Goal: Contribute content: Add original content to the website for others to see

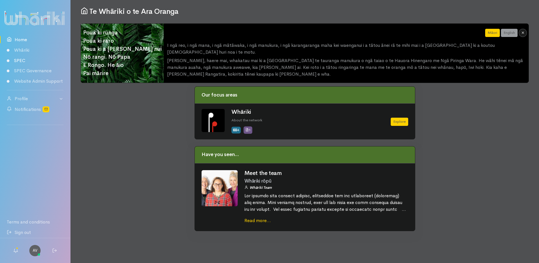
click at [21, 60] on link "SPEC" at bounding box center [35, 60] width 70 height 10
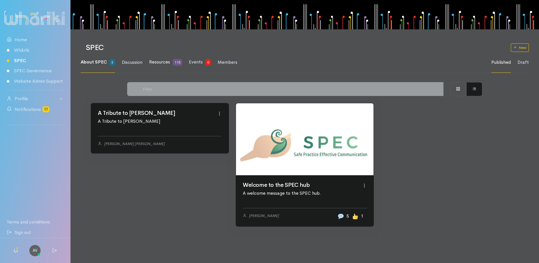
click at [161, 63] on span "Resources" at bounding box center [159, 62] width 21 height 6
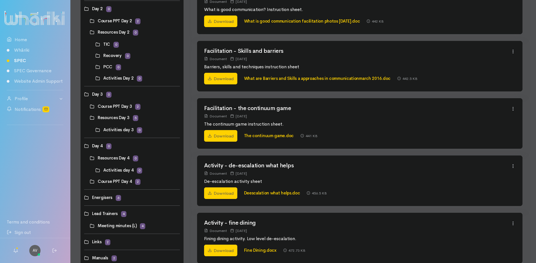
scroll to position [254, 0]
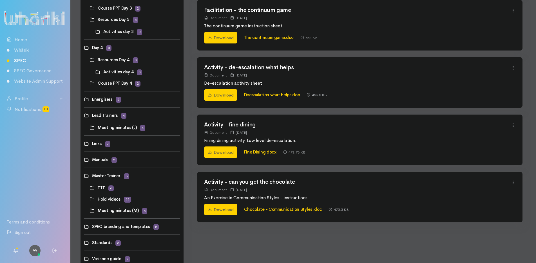
click at [84, 175] on link at bounding box center [84, 175] width 0 height 0
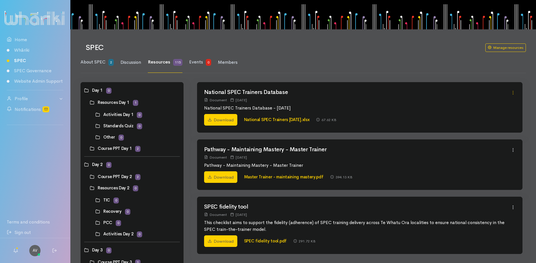
click at [514, 92] on icon at bounding box center [513, 92] width 5 height 5
click at [483, 113] on button "Delete" at bounding box center [493, 113] width 45 height 10
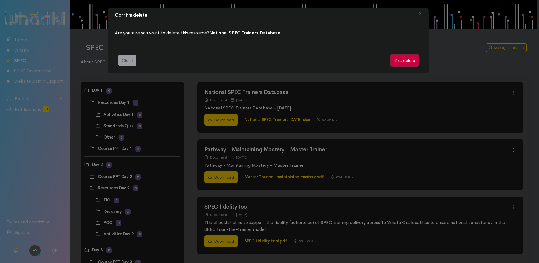
click at [400, 58] on button "Yes, delete" at bounding box center [404, 61] width 28 height 12
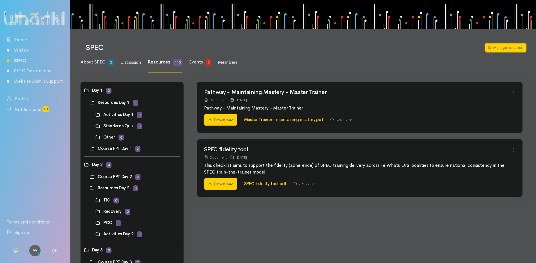
click at [499, 45] on link "Manage resources" at bounding box center [506, 47] width 41 height 8
click at [505, 48] on link "Manage resources" at bounding box center [506, 47] width 41 height 8
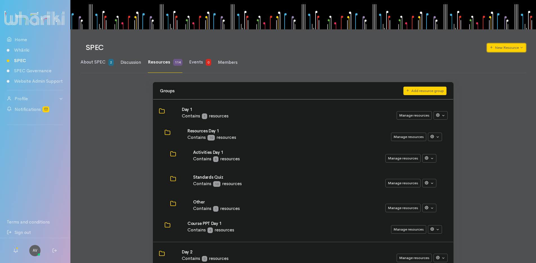
click at [519, 46] on button "New Resource" at bounding box center [506, 47] width 39 height 8
click at [497, 58] on link "New internal resource" at bounding box center [500, 59] width 57 height 10
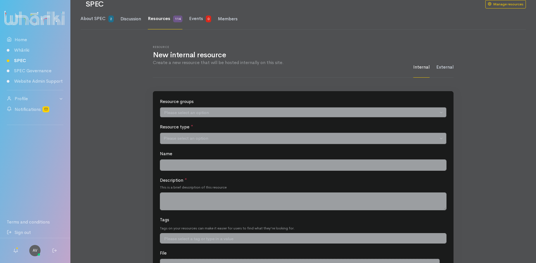
scroll to position [56, 0]
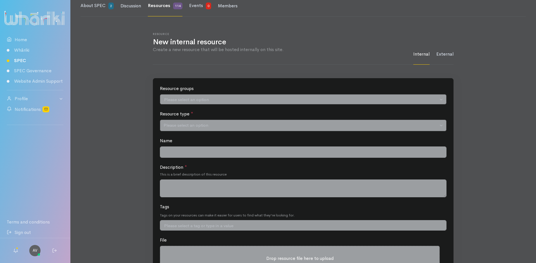
click at [216, 98] on input "search" at bounding box center [301, 100] width 275 height 6
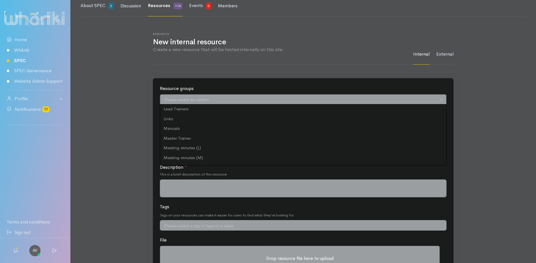
scroll to position [141, 0]
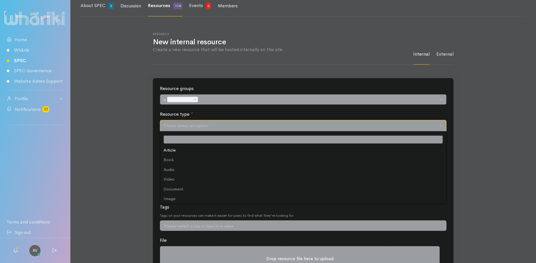
click at [226, 124] on span "Please select an option" at bounding box center [301, 125] width 275 height 6
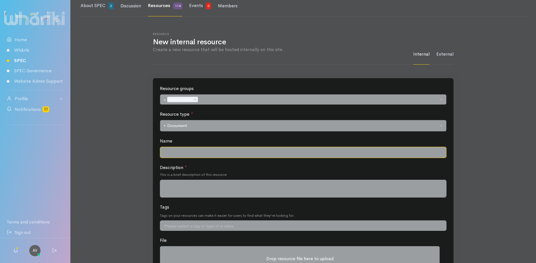
click at [190, 153] on input "Name" at bounding box center [303, 152] width 287 height 12
type input "National SPEC Trainers Database"
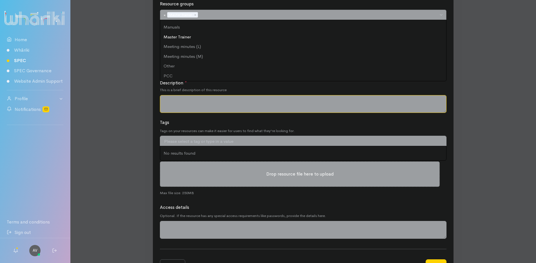
click at [221, 108] on textarea "Description *" at bounding box center [303, 104] width 287 height 18
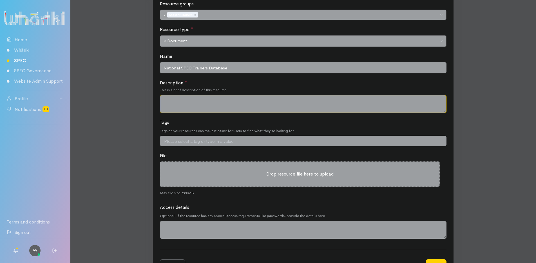
click at [166, 102] on textarea "Description *" at bounding box center [303, 104] width 287 height 18
drag, startPoint x: 166, startPoint y: 102, endPoint x: 230, endPoint y: 68, distance: 72.6
click at [230, 68] on input "National SPEC Trainers Database" at bounding box center [303, 68] width 287 height 12
drag, startPoint x: 215, startPoint y: 68, endPoint x: 163, endPoint y: 68, distance: 51.5
click at [163, 68] on input "National SPEC Trainers Database" at bounding box center [303, 68] width 287 height 12
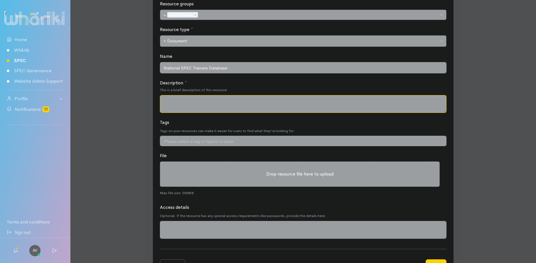
click at [164, 101] on textarea "Description *" at bounding box center [303, 104] width 287 height 18
paste textarea "National SPEC Trainers Database"
type textarea "National SPEC Trainers Database - [DATE]"
click at [193, 140] on input "search" at bounding box center [306, 141] width 284 height 6
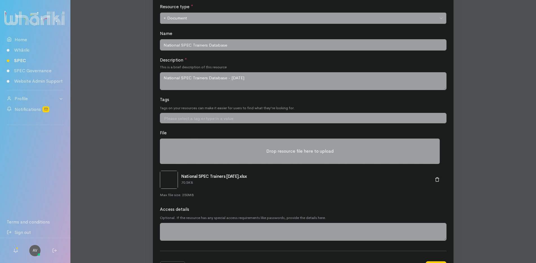
scroll to position [189, 0]
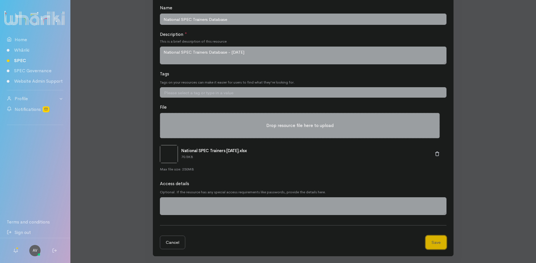
click at [441, 242] on button "Save" at bounding box center [436, 242] width 21 height 14
